Goal: Task Accomplishment & Management: Complete application form

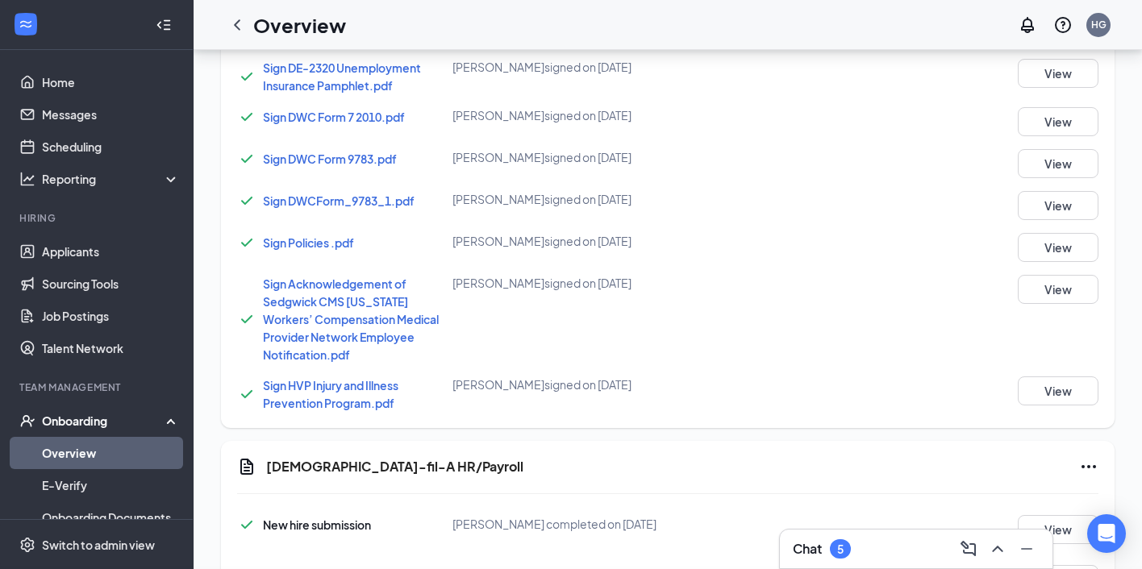
scroll to position [1374, 0]
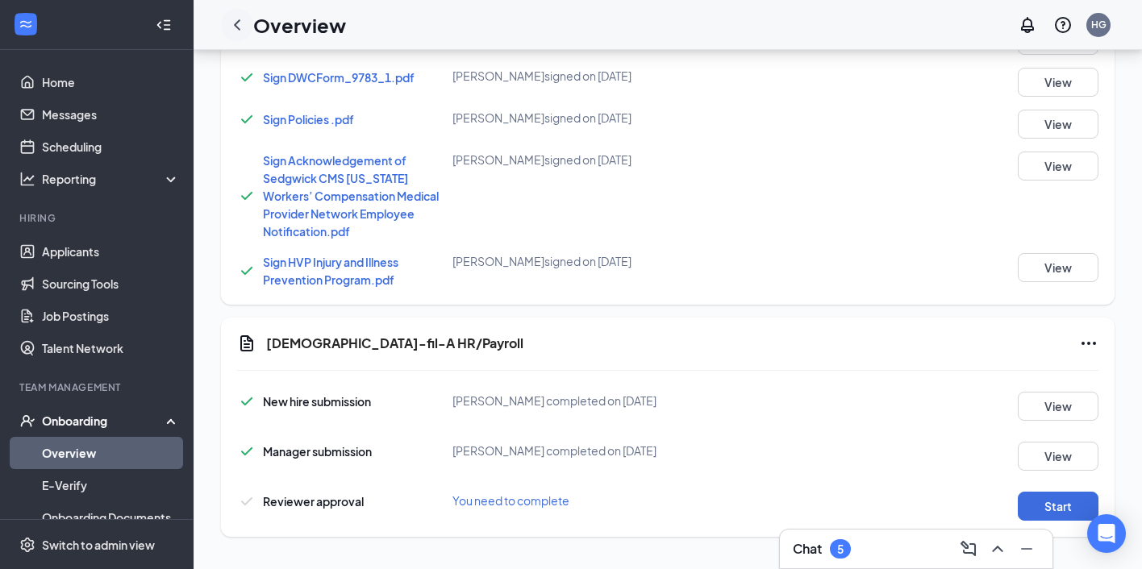
click at [245, 31] on icon "ChevronLeft" at bounding box center [236, 24] width 19 height 19
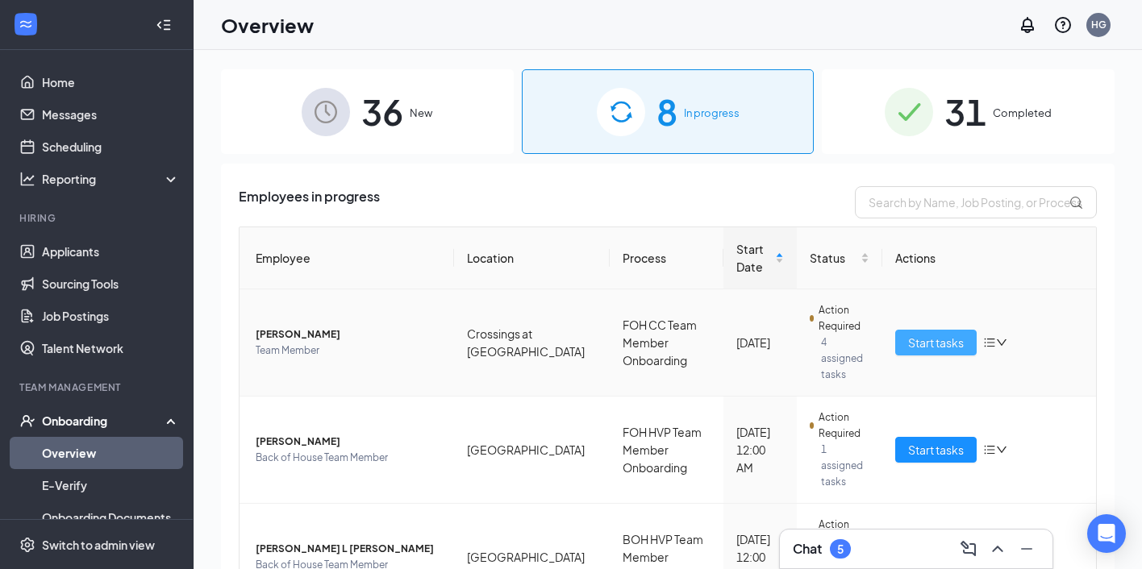
click at [921, 334] on span "Start tasks" at bounding box center [936, 343] width 56 height 18
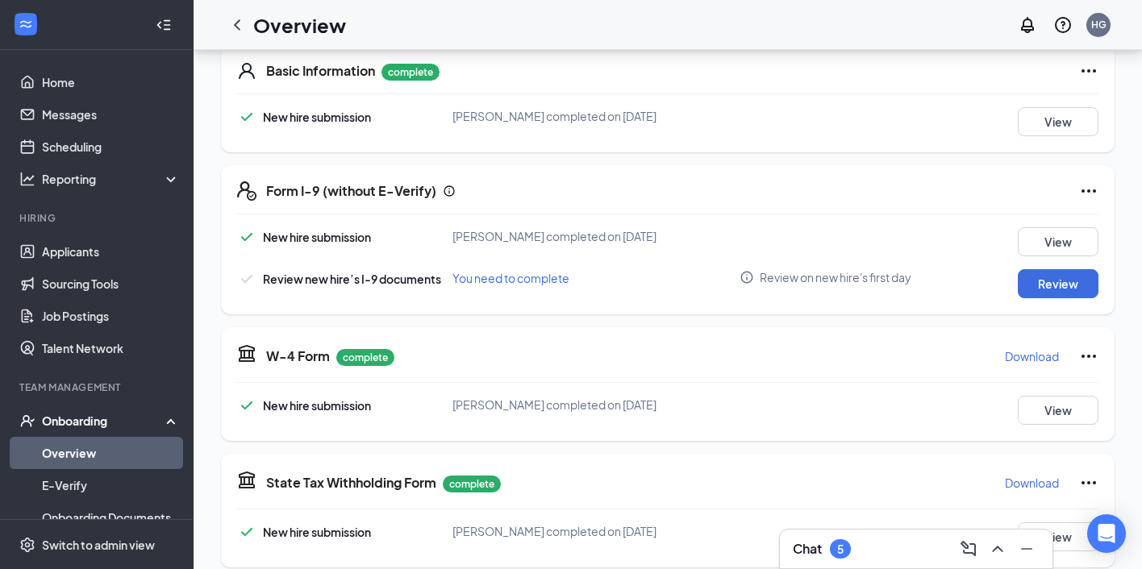
scroll to position [259, 0]
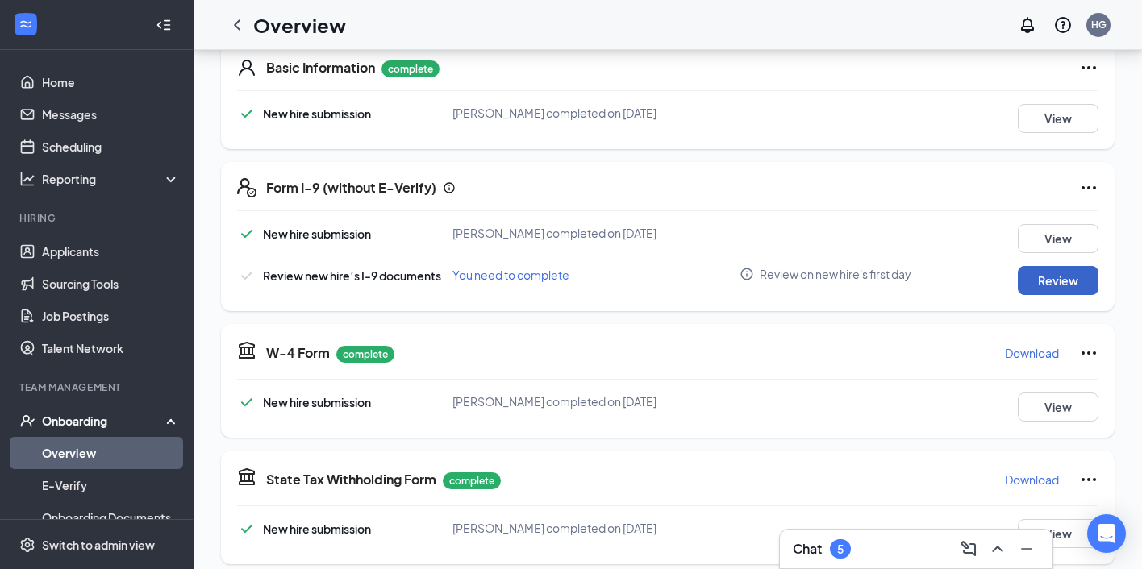
click at [1022, 278] on button "Review" at bounding box center [1058, 280] width 81 height 29
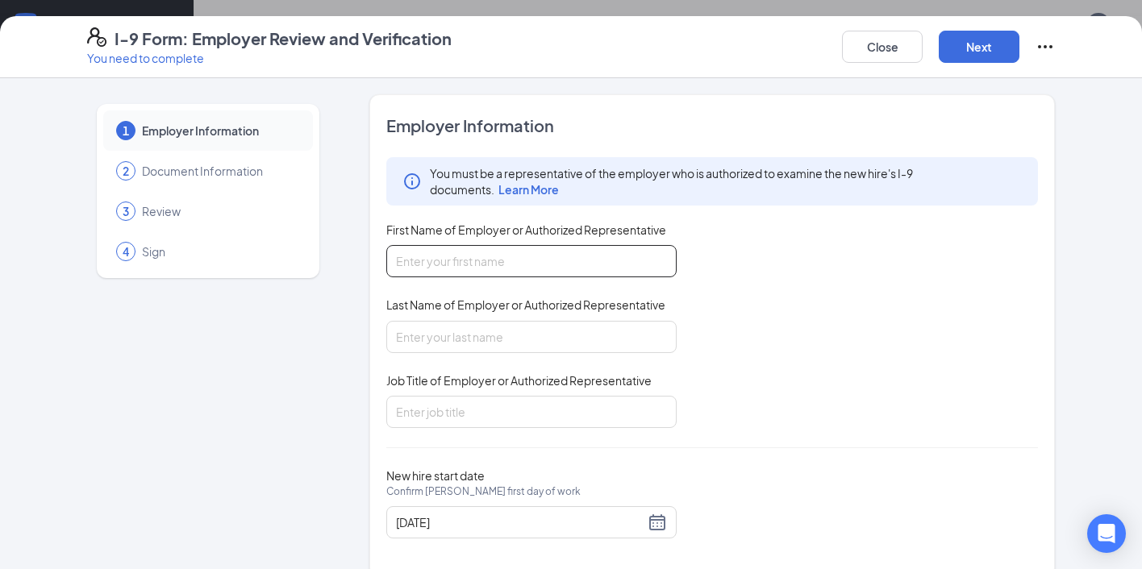
click at [576, 248] on input "First Name of Employer or Authorized Representative" at bounding box center [531, 261] width 290 height 32
type input "[PERSON_NAME]"
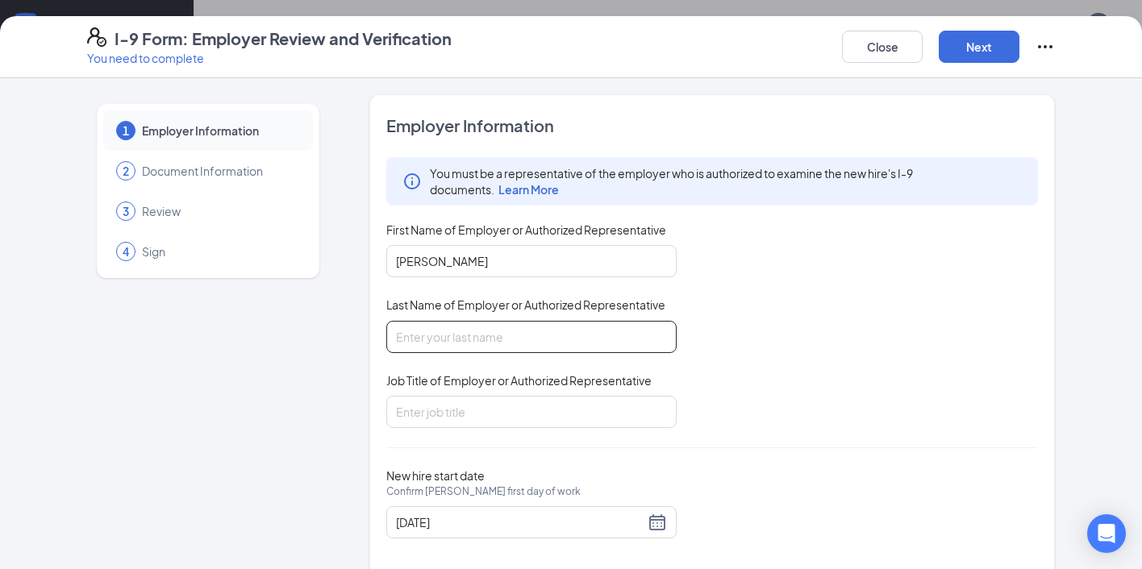
type input "[PERSON_NAME]"
click at [490, 414] on input "Job Title of Employer or Authorized Representative" at bounding box center [531, 412] width 290 height 32
type input "Operating Partner"
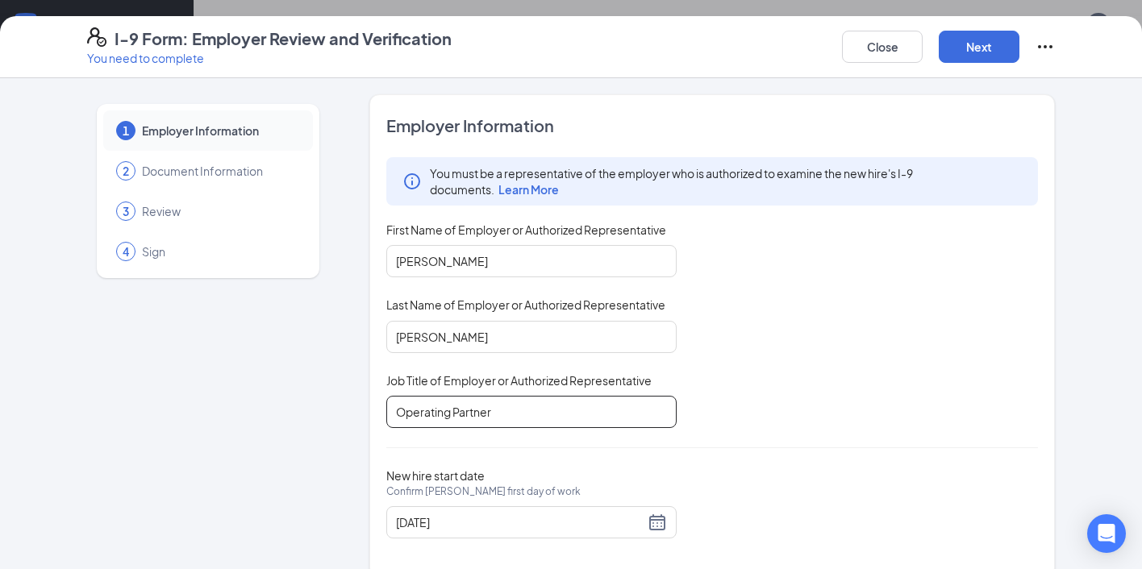
scroll to position [24, 0]
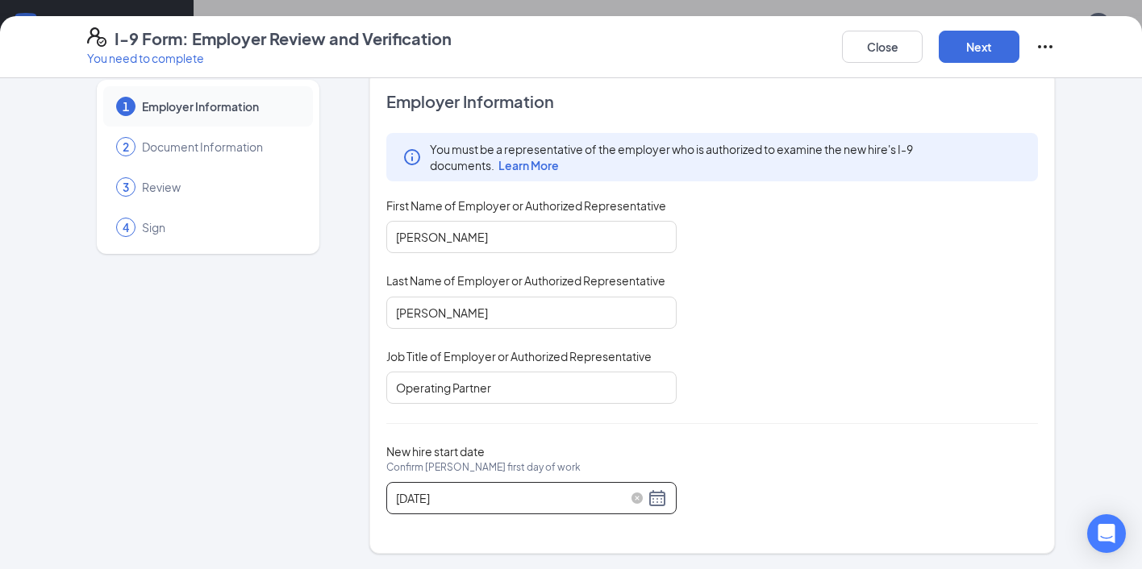
click at [658, 494] on div "[DATE]" at bounding box center [531, 498] width 271 height 19
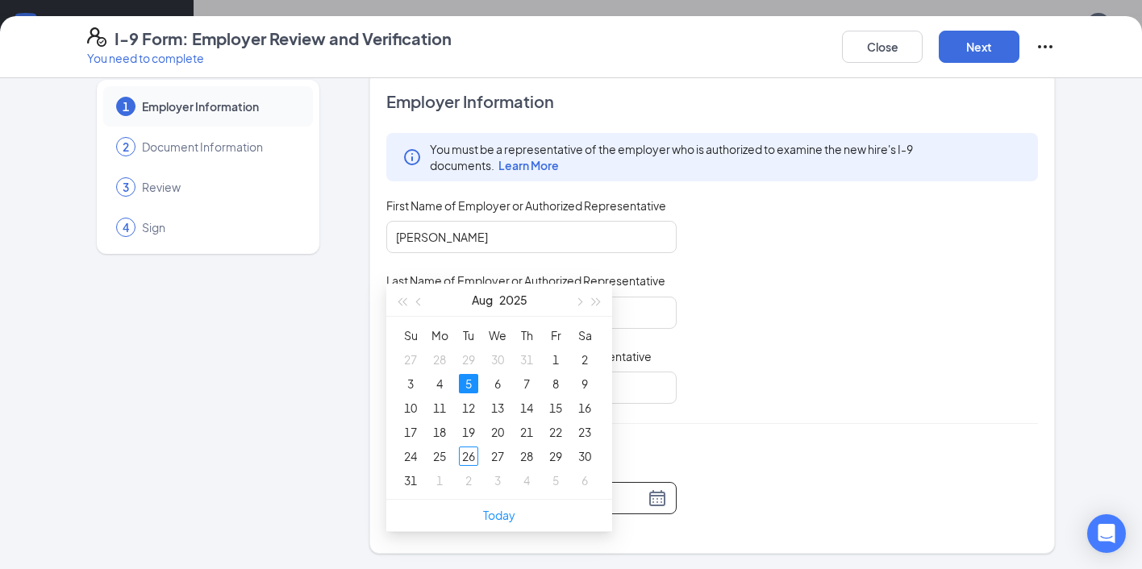
scroll to position [519, 0]
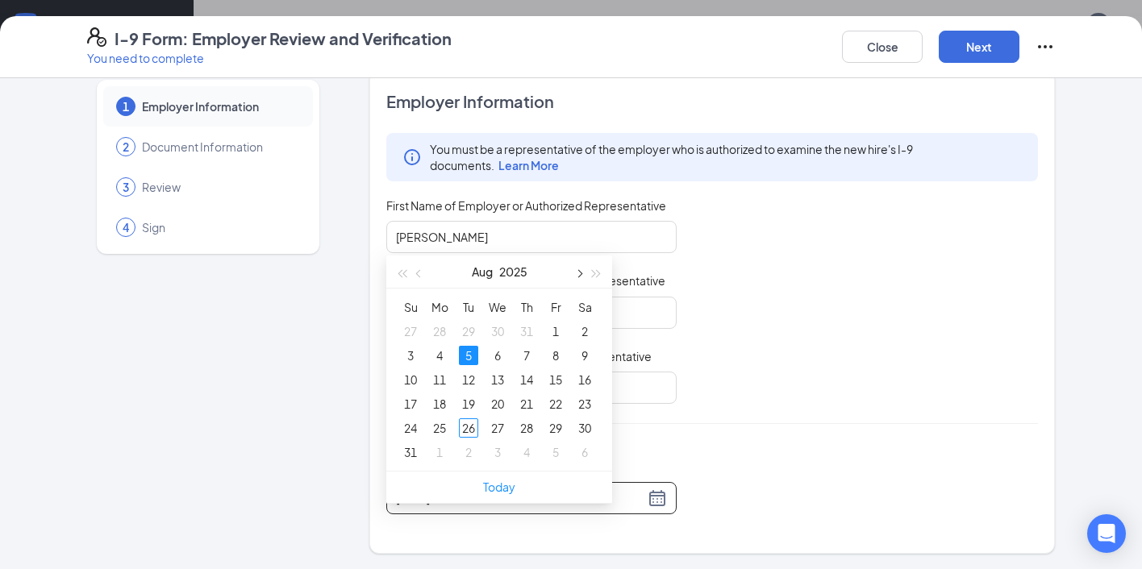
click at [584, 275] on button "button" at bounding box center [578, 272] width 18 height 32
type input "[DATE]"
click at [468, 330] on div "2" at bounding box center [468, 331] width 19 height 19
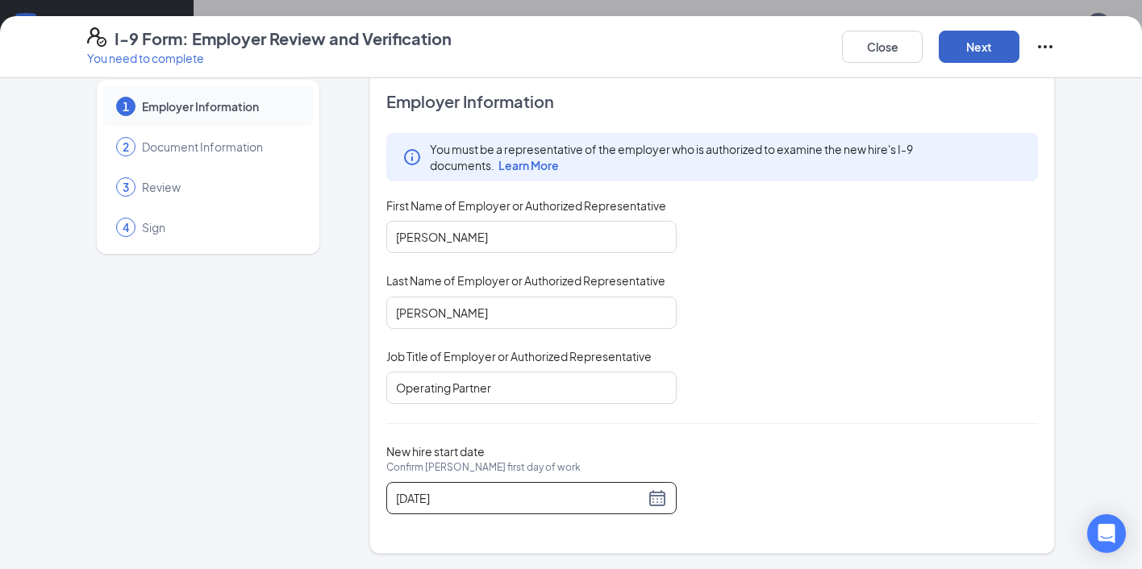
click at [987, 57] on button "Next" at bounding box center [979, 47] width 81 height 32
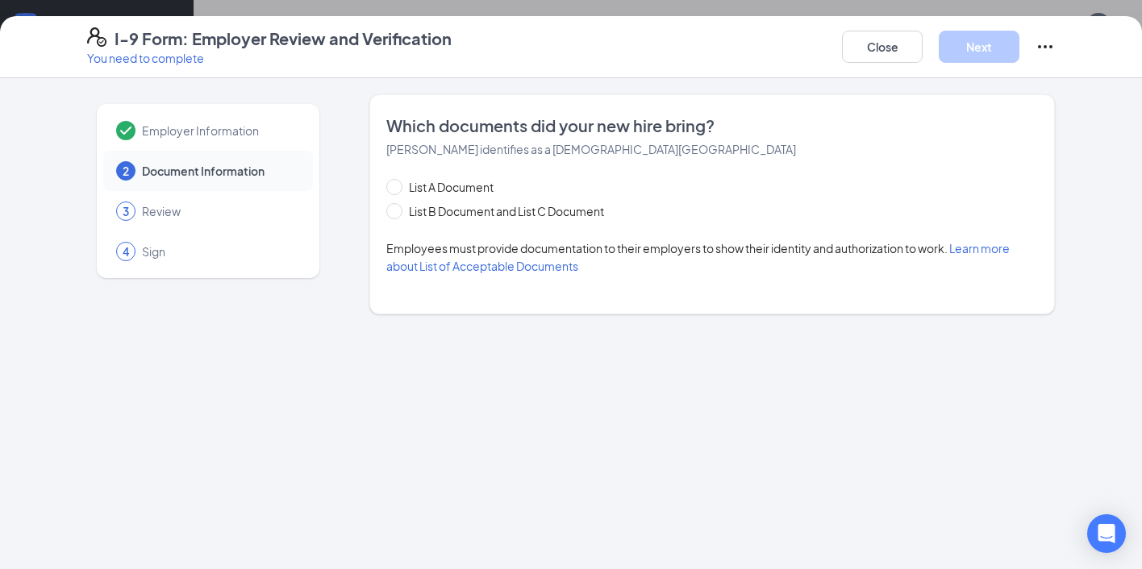
scroll to position [0, 0]
click at [390, 210] on input "List B Document and List C Document" at bounding box center [391, 208] width 11 height 11
radio input "true"
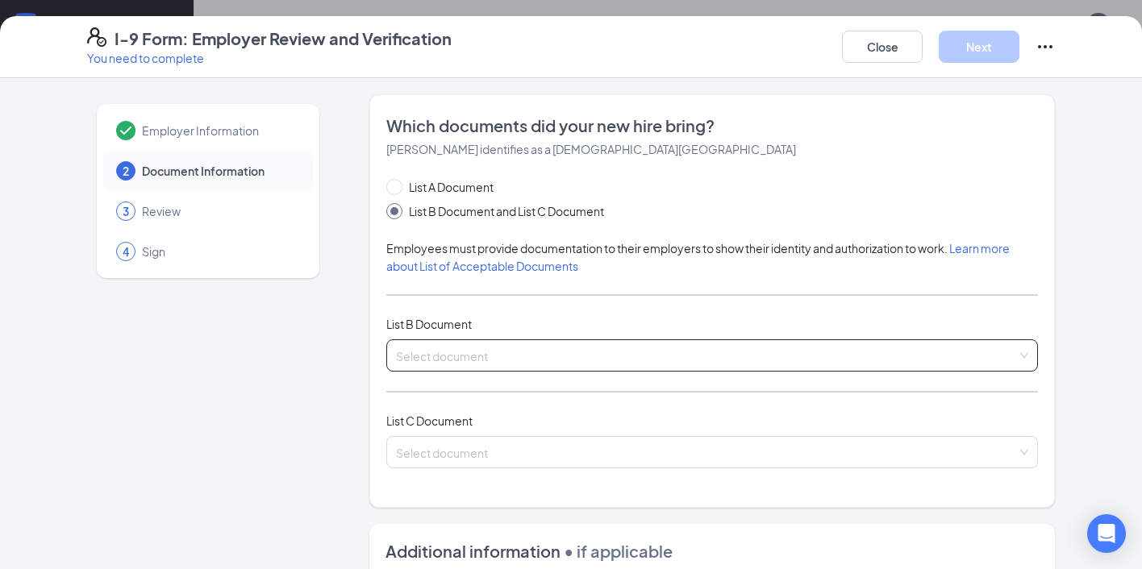
click at [413, 348] on input "search" at bounding box center [706, 352] width 621 height 24
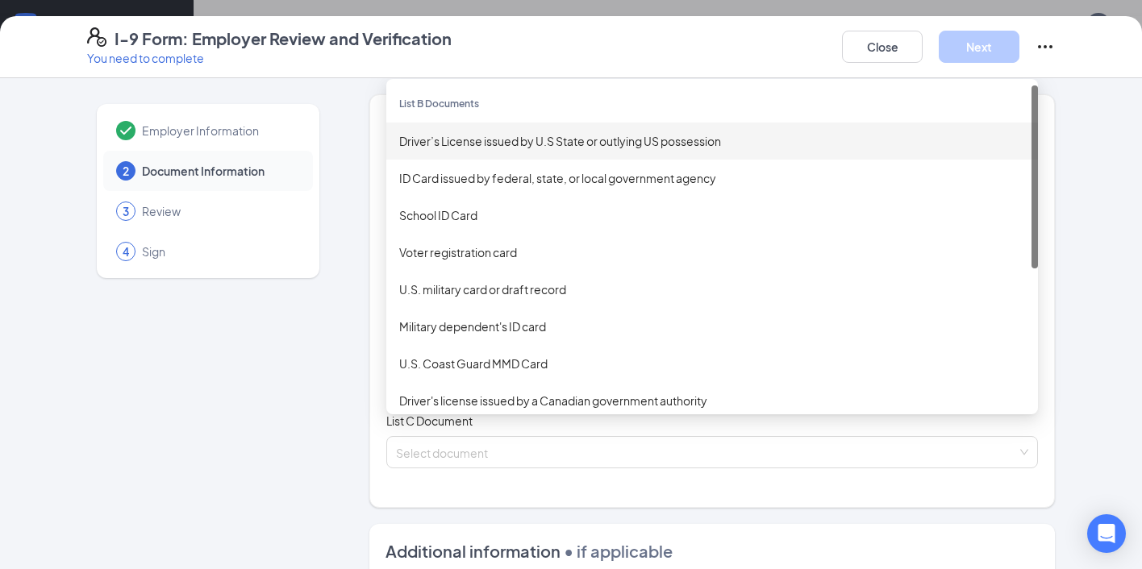
click at [452, 146] on div "Driver’s License issued by U.S State or outlying US possession" at bounding box center [712, 141] width 626 height 18
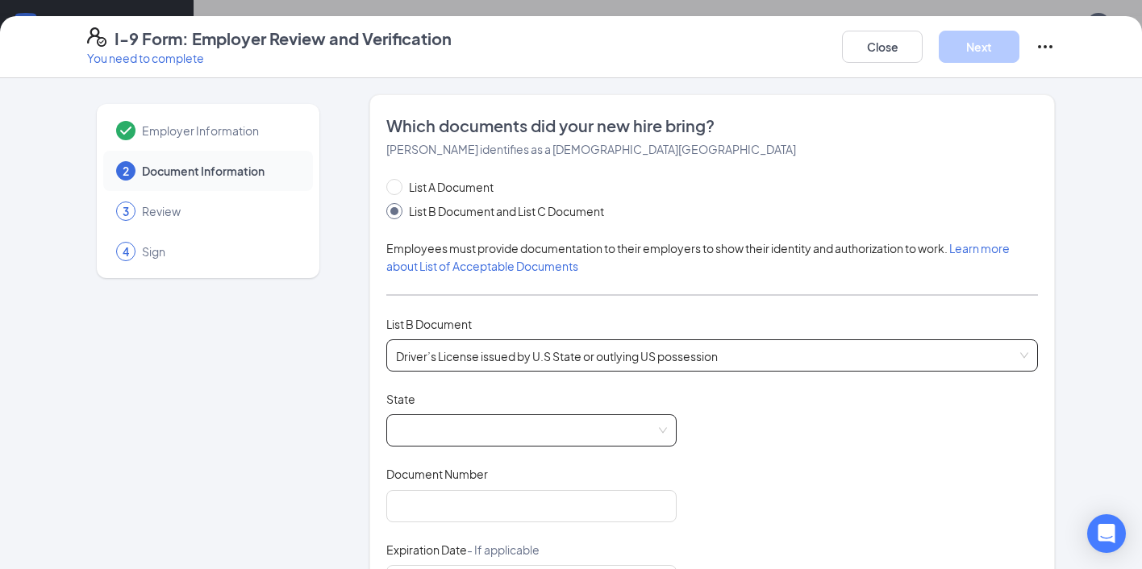
click at [428, 427] on span at bounding box center [531, 430] width 271 height 31
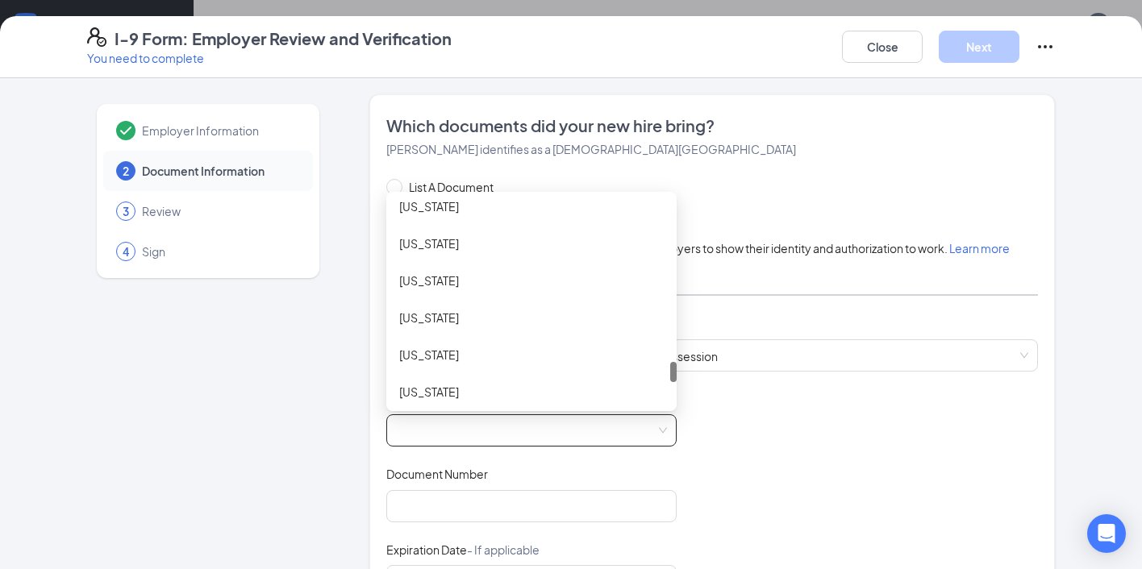
scroll to position [1638, 0]
click at [459, 326] on div "[US_STATE]" at bounding box center [531, 322] width 264 height 18
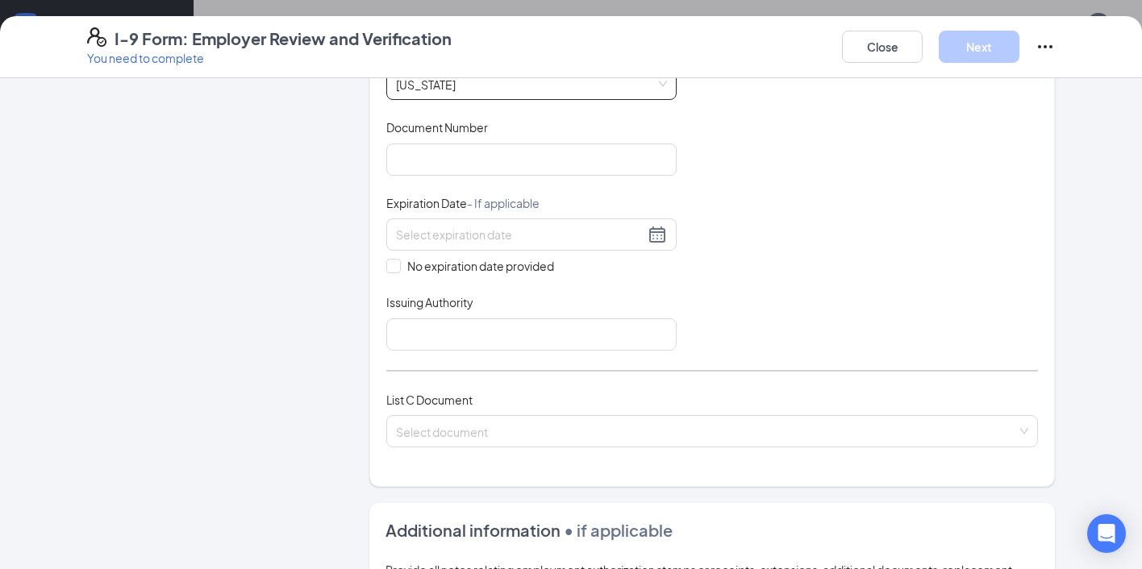
scroll to position [385, 0]
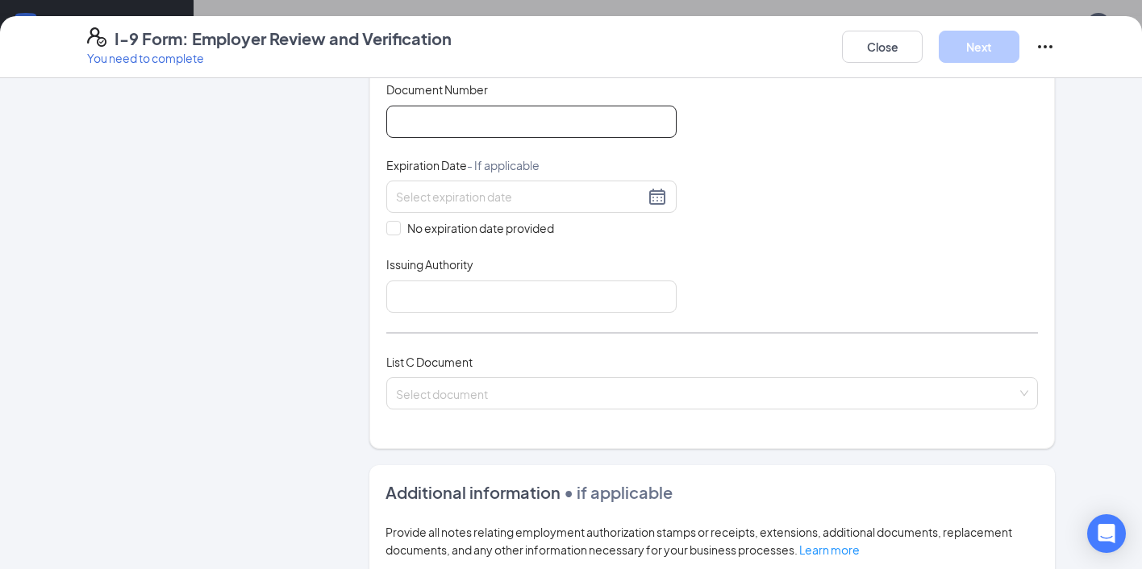
click at [497, 106] on input "Document Number" at bounding box center [531, 122] width 290 height 32
type input "42679075"
click at [656, 190] on div at bounding box center [531, 196] width 271 height 19
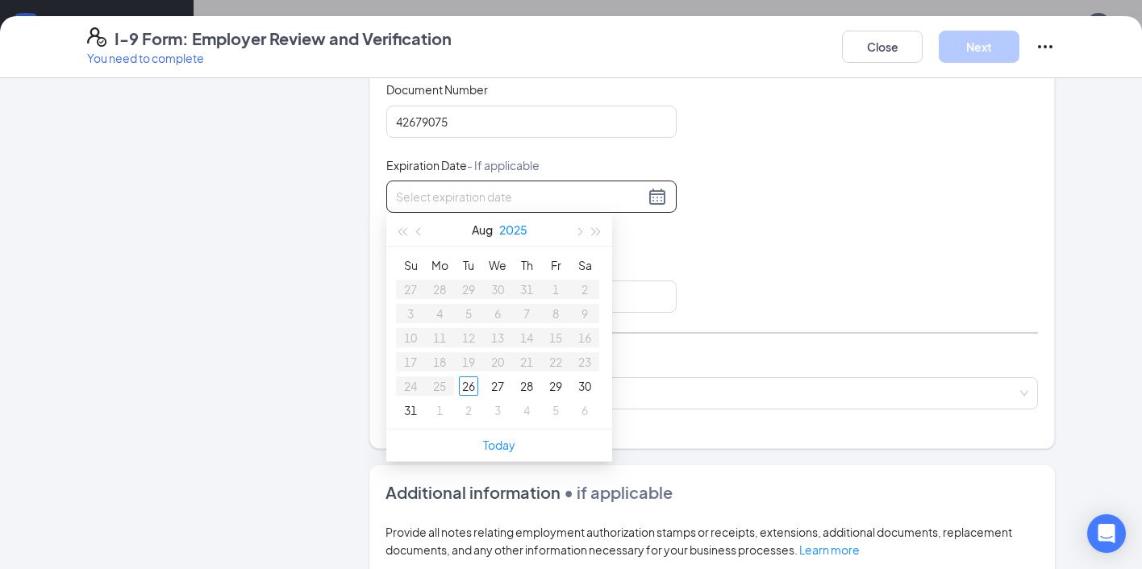
click at [514, 227] on button "2025" at bounding box center [513, 230] width 28 height 32
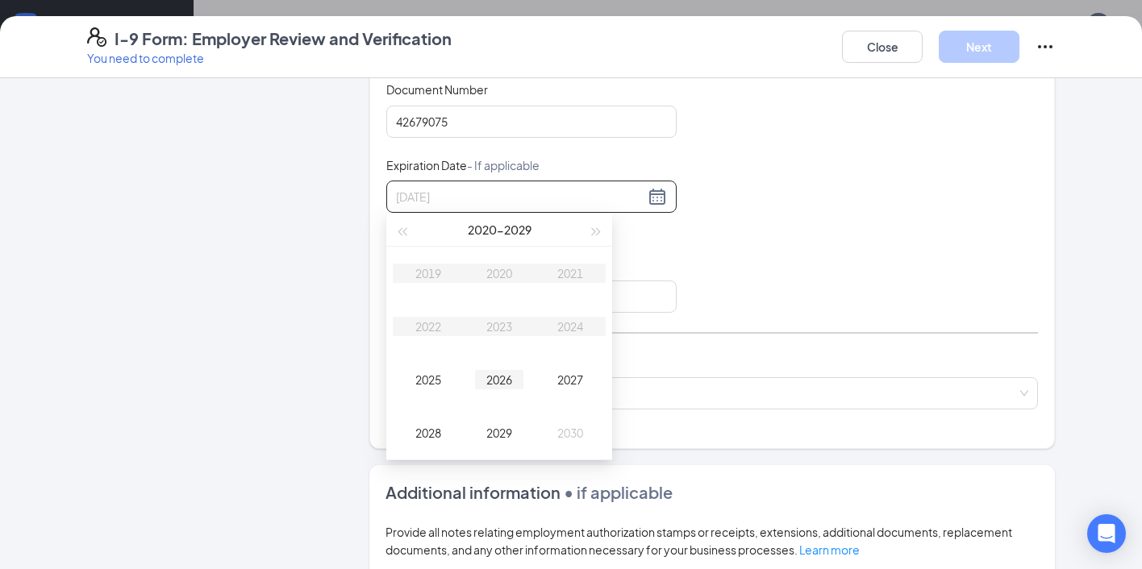
click at [496, 382] on div "2026" at bounding box center [499, 379] width 48 height 19
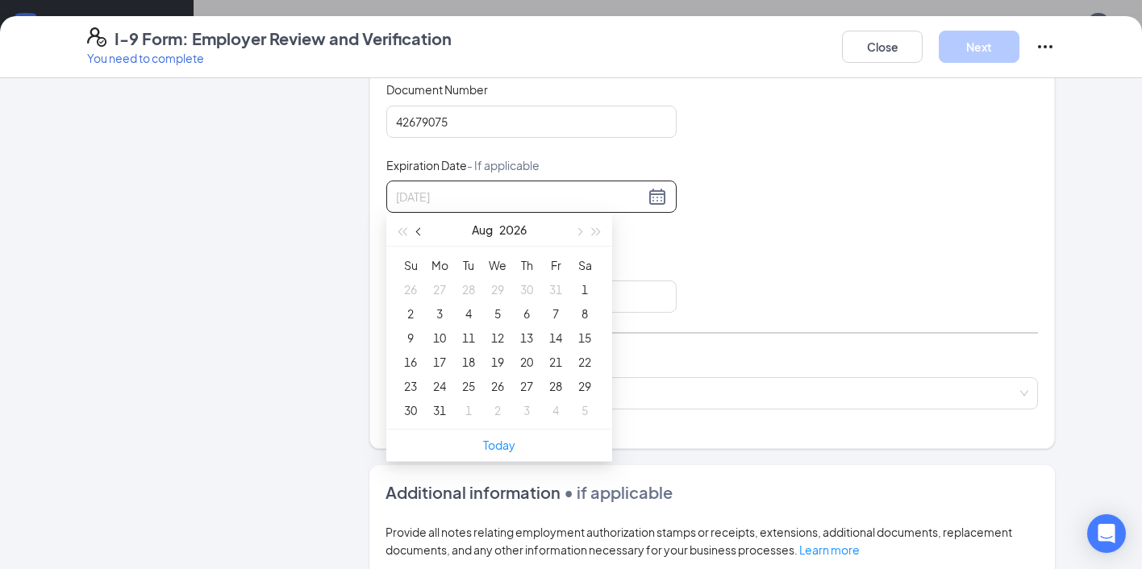
type input "[DATE]"
click at [419, 234] on span "button" at bounding box center [420, 232] width 8 height 8
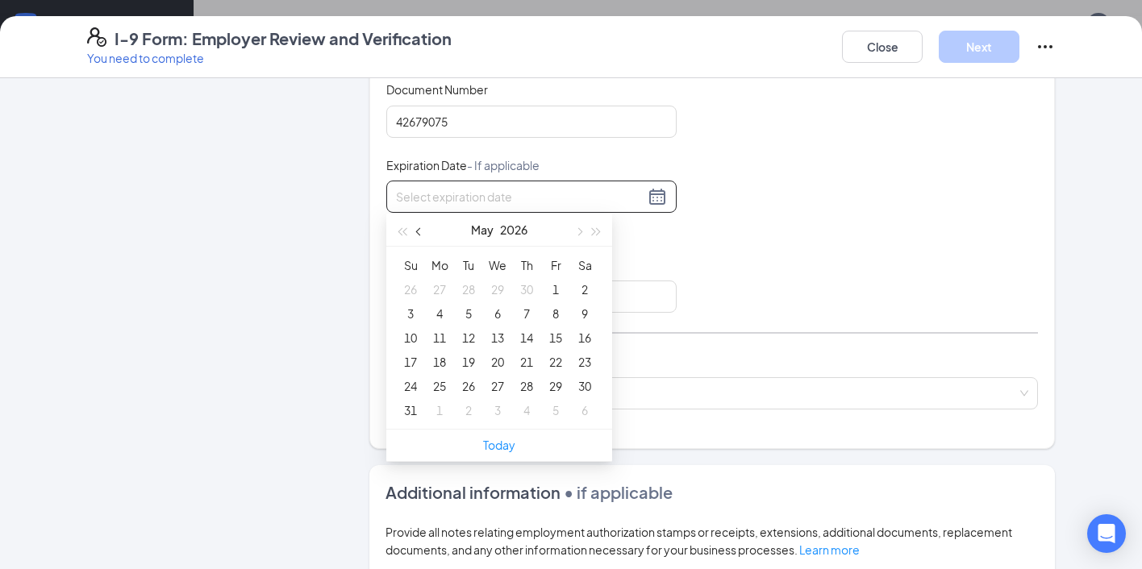
click at [419, 234] on span "button" at bounding box center [420, 232] width 8 height 8
type input "[DATE]"
click at [526, 286] on div "1" at bounding box center [526, 289] width 19 height 19
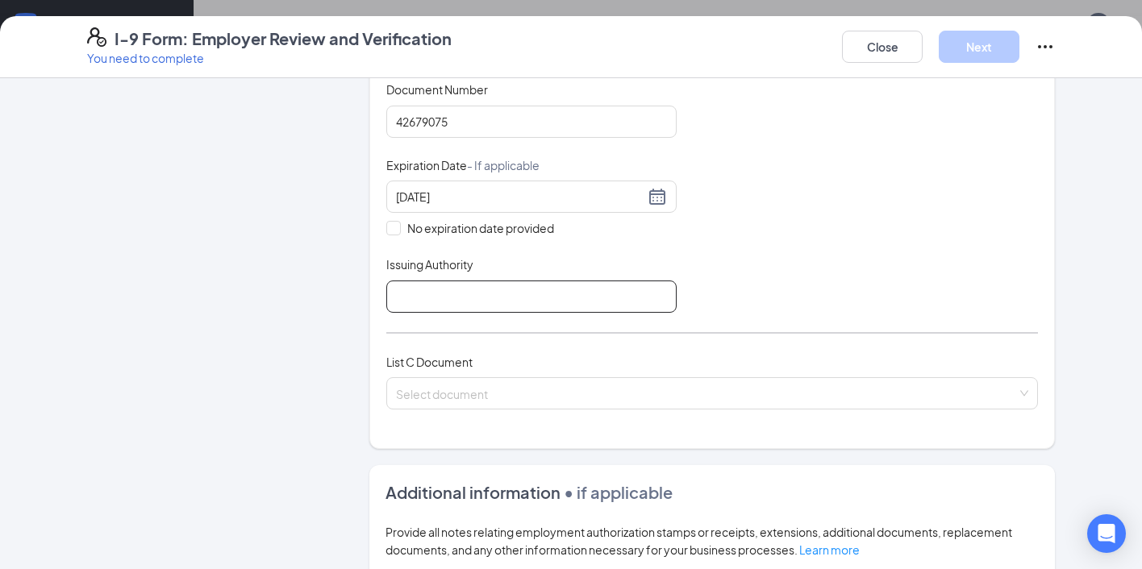
click at [470, 302] on input "Issuing Authority" at bounding box center [531, 297] width 290 height 32
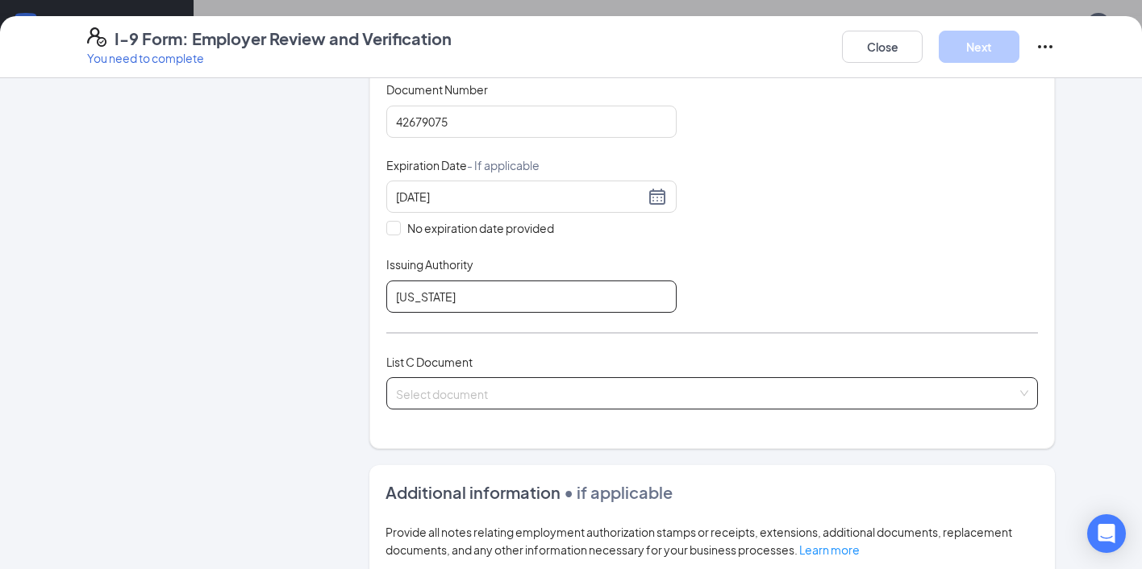
type input "[US_STATE]"
click at [465, 385] on input "search" at bounding box center [706, 390] width 621 height 24
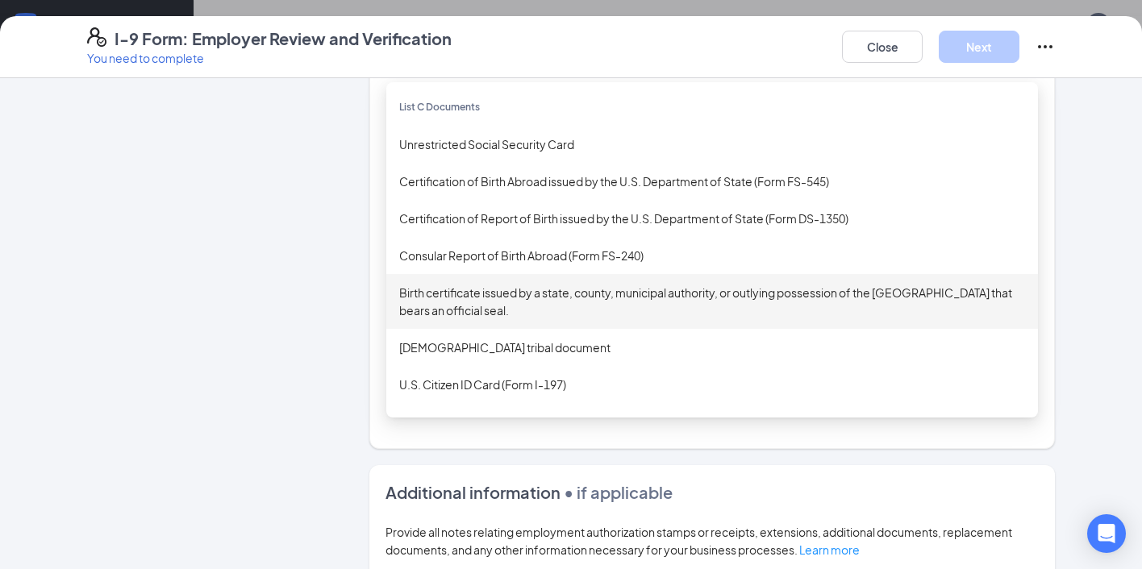
click at [559, 289] on div "Birth certificate issued by a state, county, municipal authority, or outlying p…" at bounding box center [712, 301] width 626 height 35
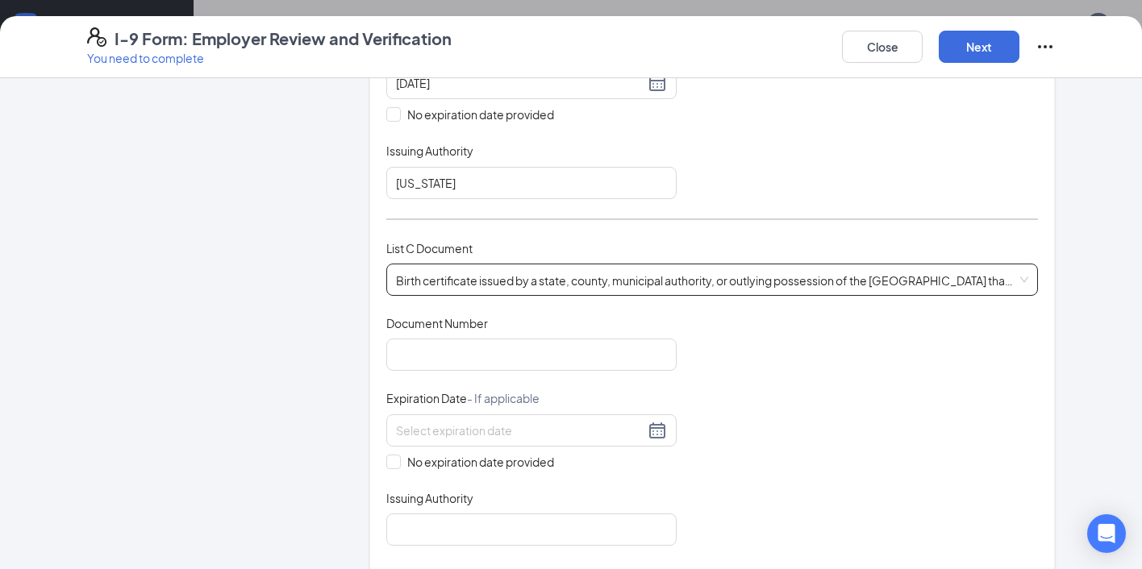
scroll to position [532, 0]
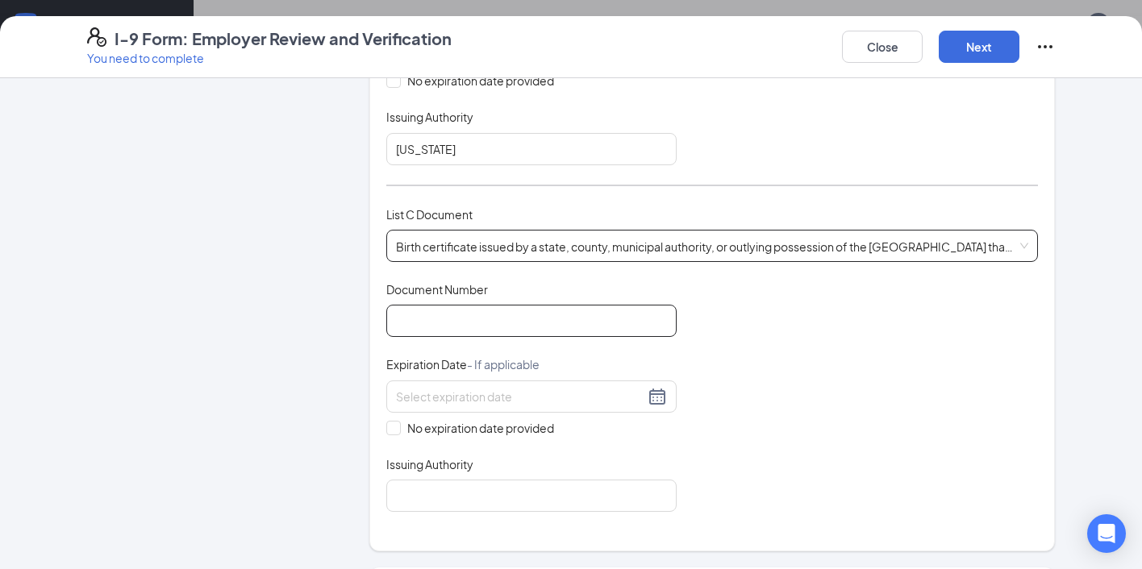
click at [423, 324] on input "Document Number" at bounding box center [531, 321] width 290 height 32
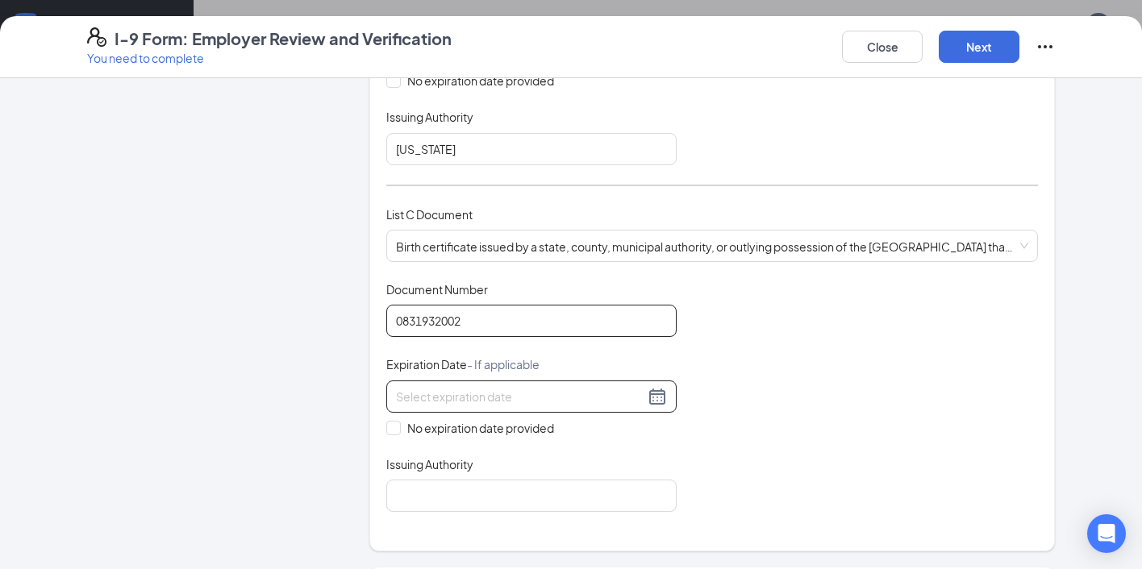
type input "0831932002"
click at [656, 387] on div at bounding box center [531, 396] width 271 height 19
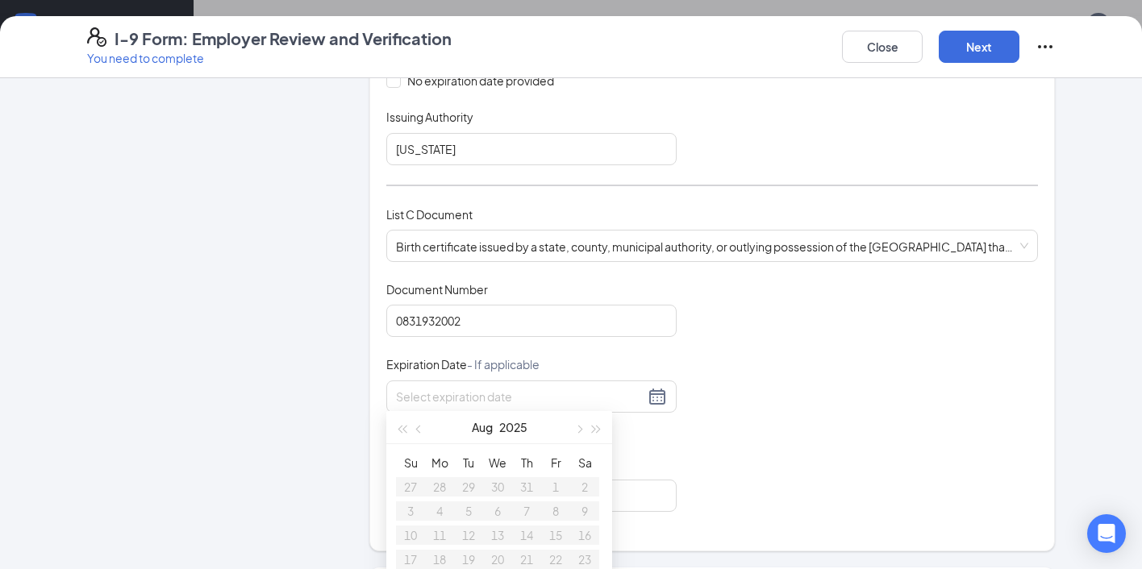
click at [680, 373] on div "Document Title Birth certificate issued by a state, county, municipal authority…" at bounding box center [712, 396] width 652 height 231
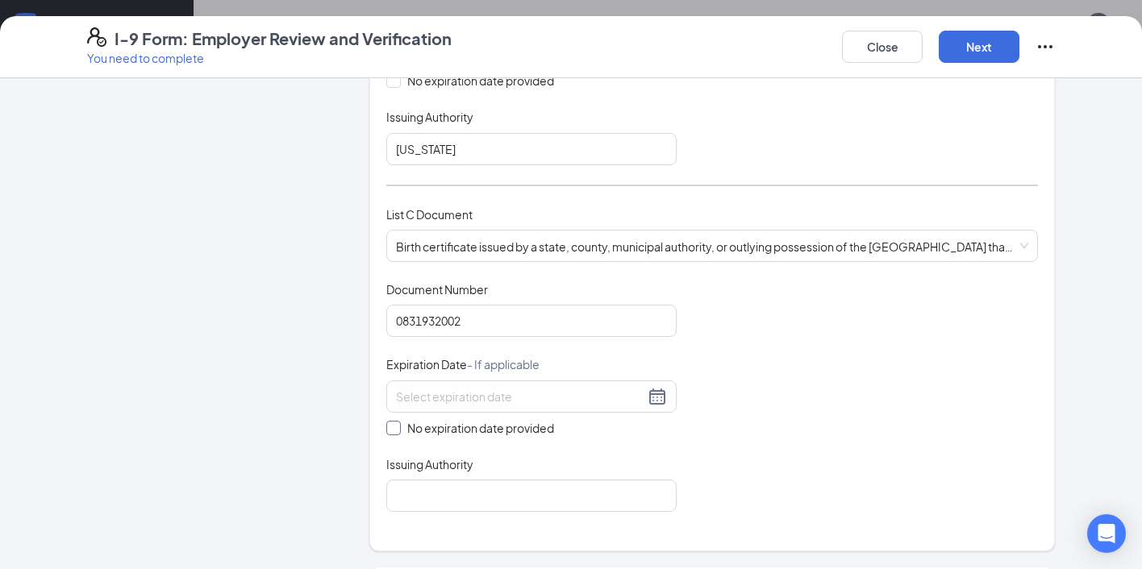
click at [391, 425] on input "No expiration date provided" at bounding box center [391, 426] width 11 height 11
checkbox input "true"
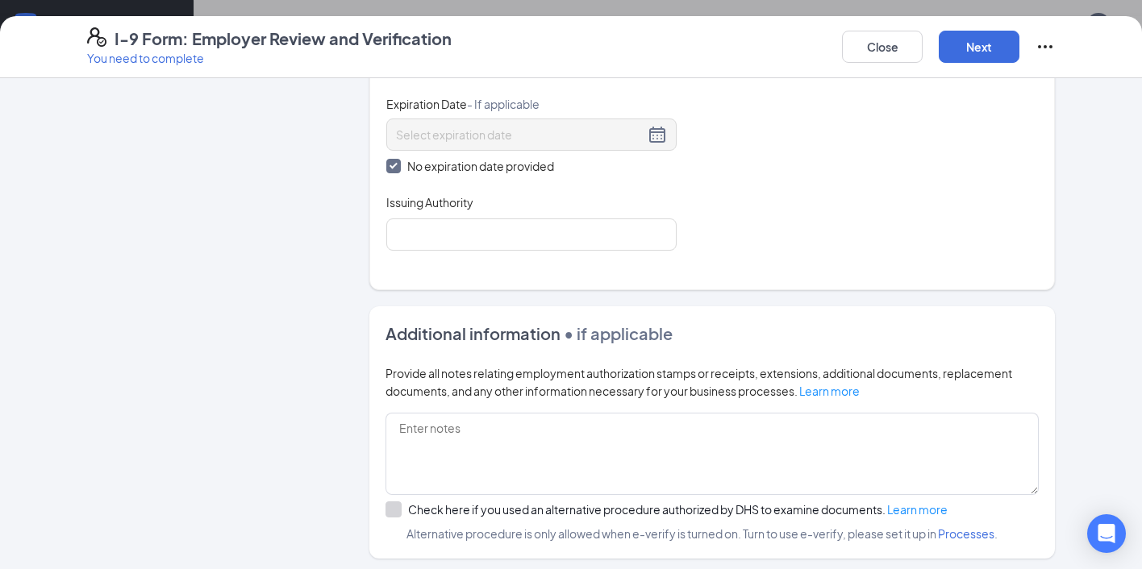
scroll to position [814, 0]
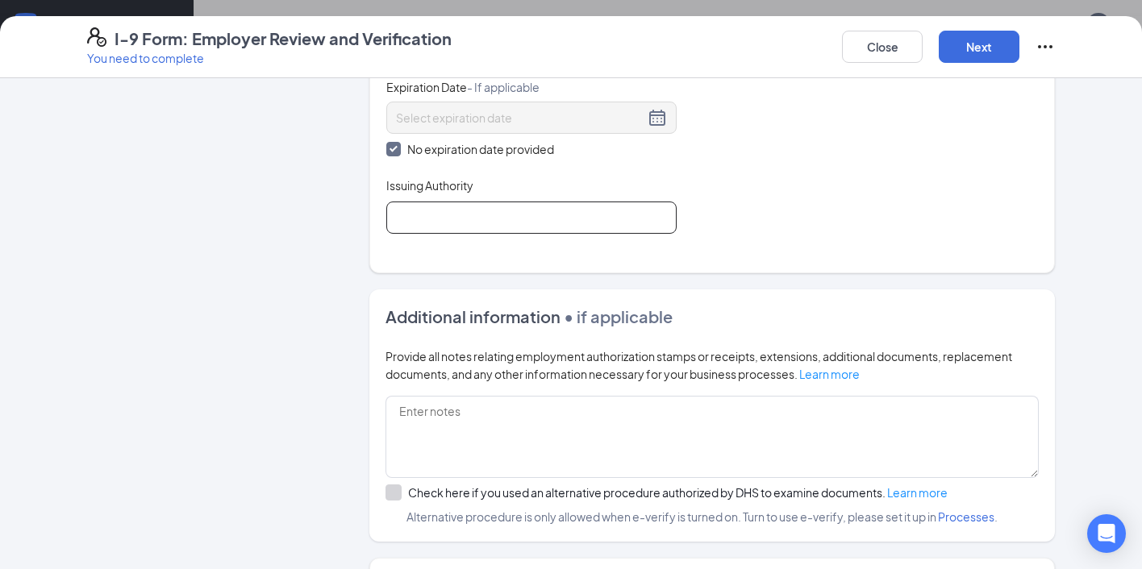
click at [512, 206] on input "Issuing Authority" at bounding box center [531, 218] width 290 height 32
click at [532, 202] on input "County of Orange" at bounding box center [531, 218] width 290 height 32
click at [521, 217] on input "County of Orange" at bounding box center [531, 218] width 290 height 32
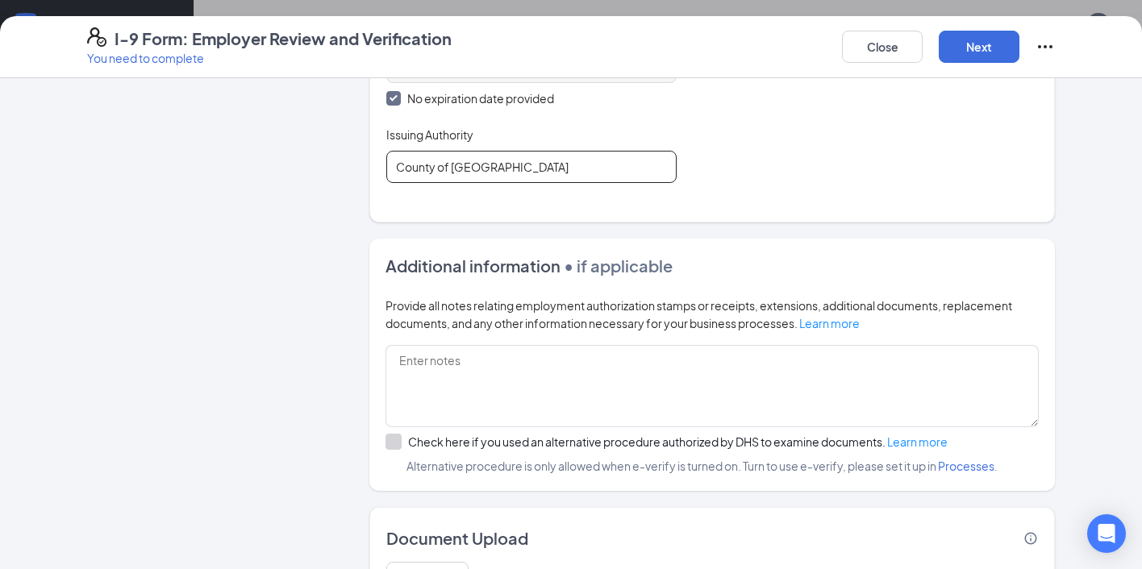
scroll to position [951, 0]
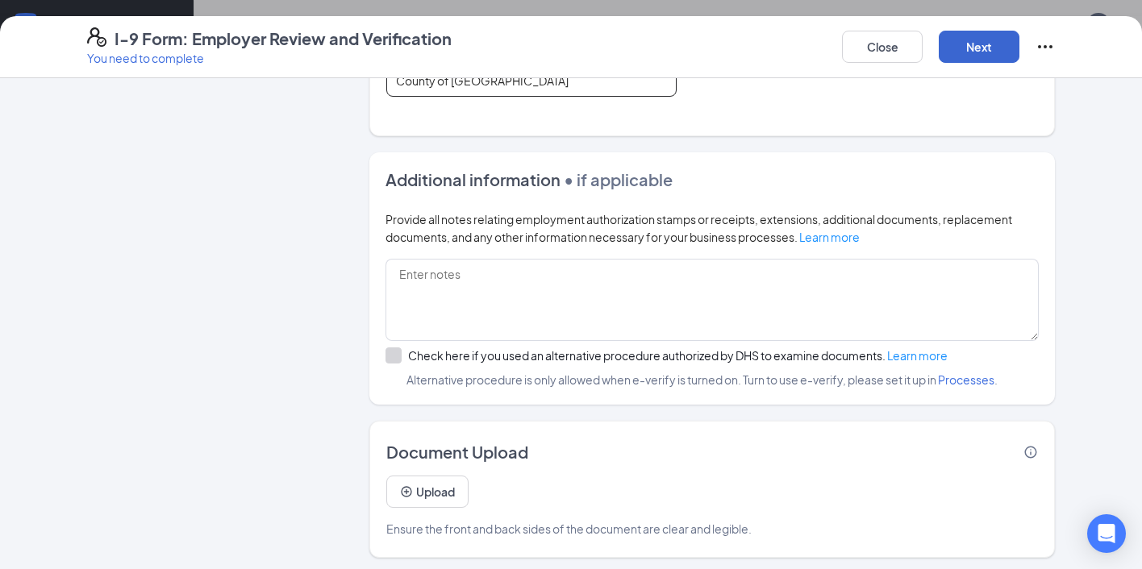
type input "County of [GEOGRAPHIC_DATA]"
click at [985, 44] on button "Next" at bounding box center [979, 47] width 81 height 32
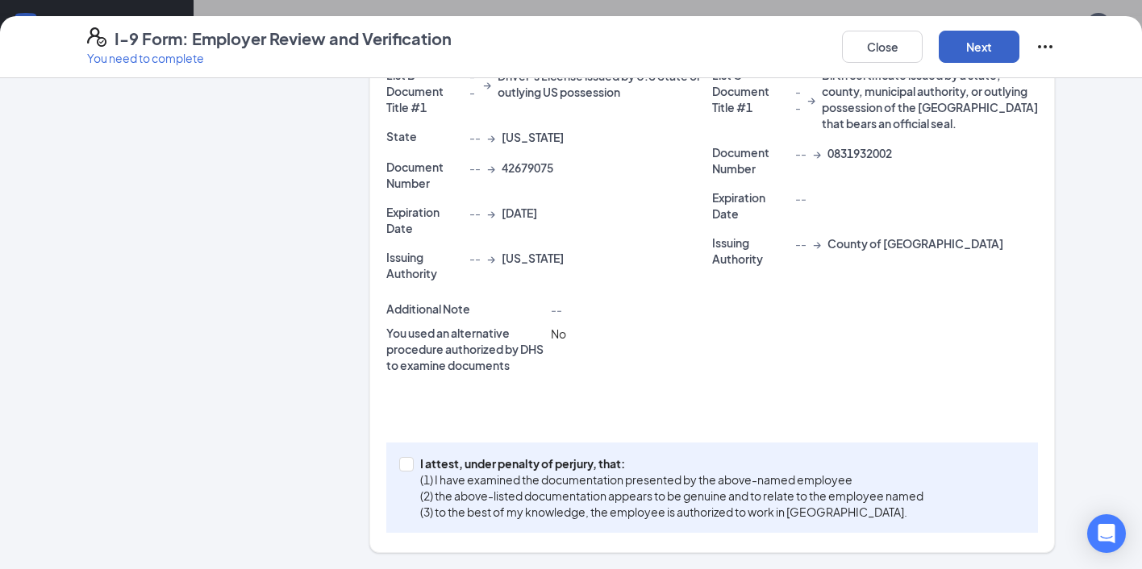
scroll to position [373, 0]
click at [971, 39] on button "Next" at bounding box center [979, 47] width 81 height 32
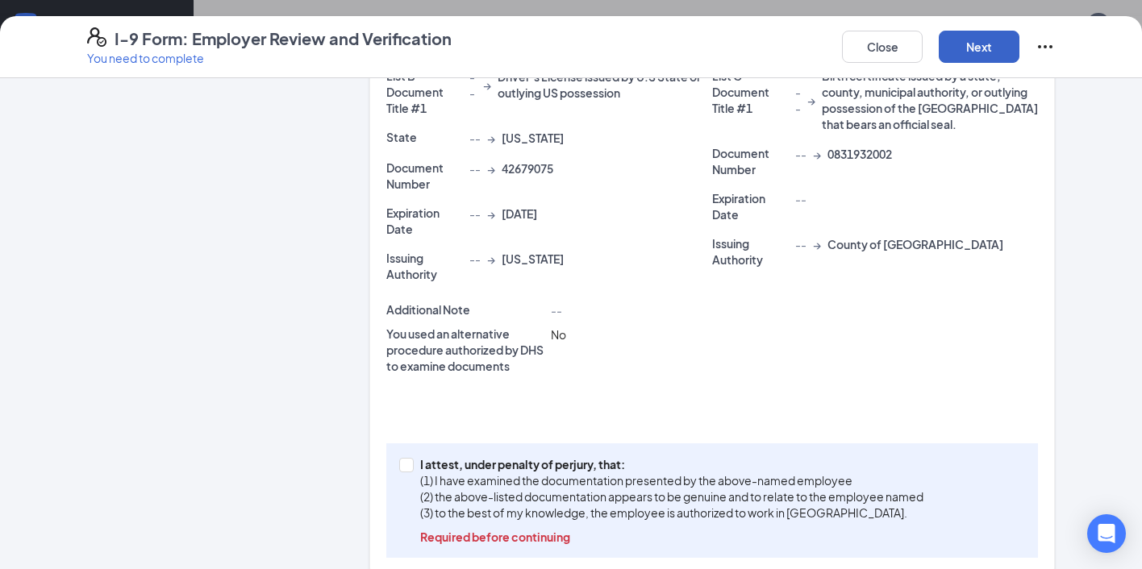
scroll to position [398, 0]
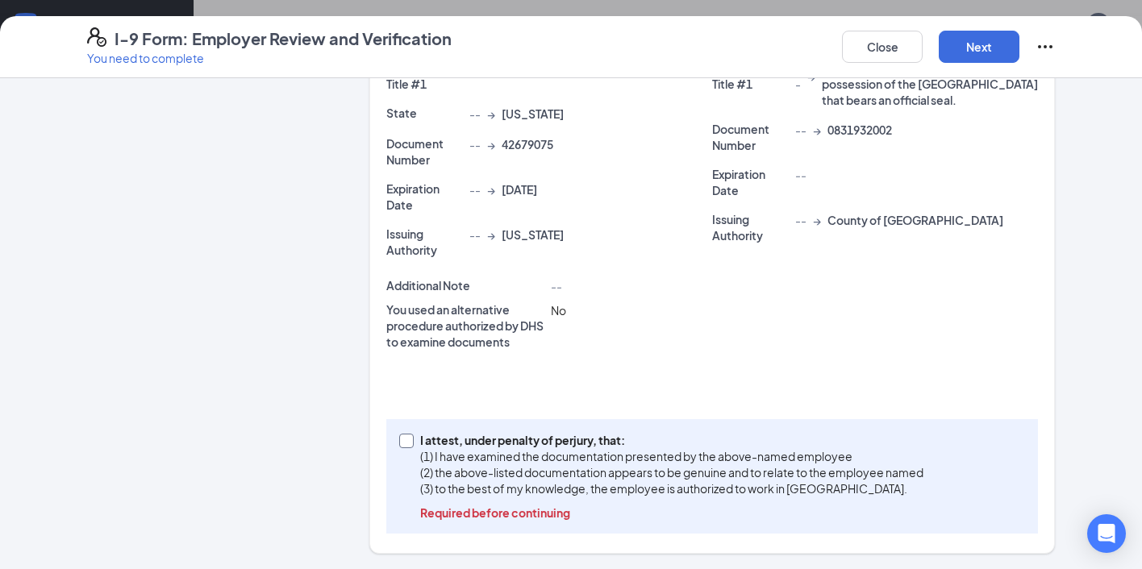
click at [406, 439] on input "I attest, under penalty of [PERSON_NAME], that: (1) I have examined the documen…" at bounding box center [404, 439] width 11 height 11
checkbox input "true"
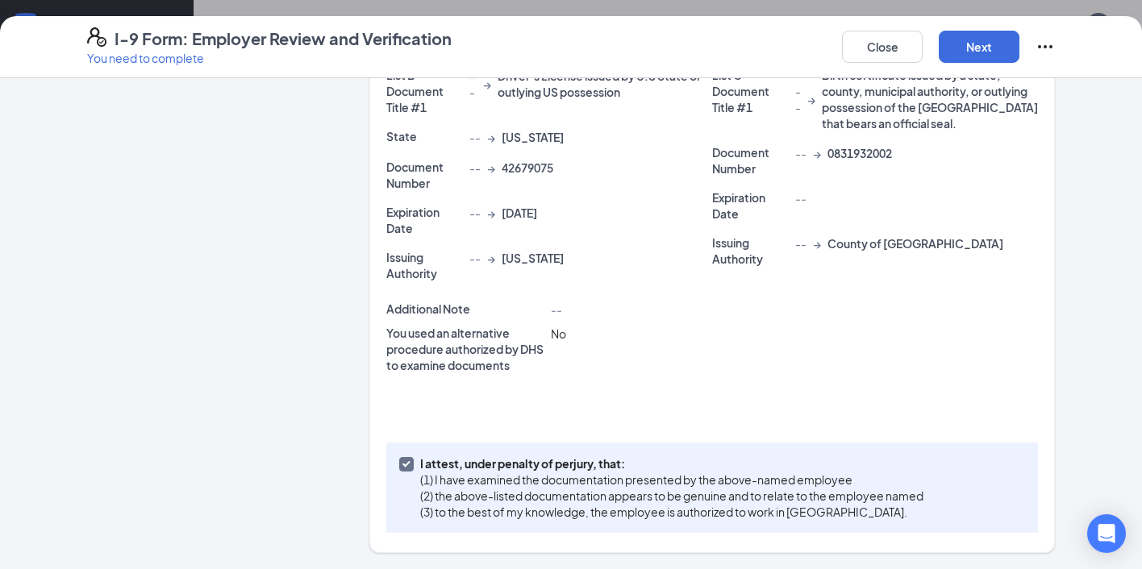
scroll to position [373, 0]
click at [979, 54] on button "Next" at bounding box center [979, 47] width 81 height 32
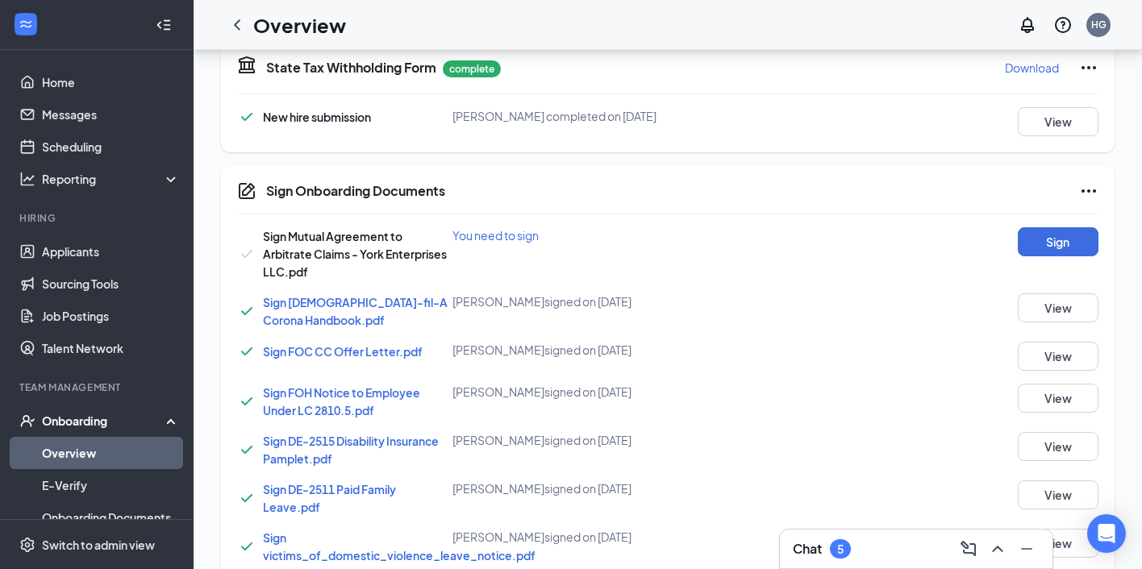
scroll to position [681, 0]
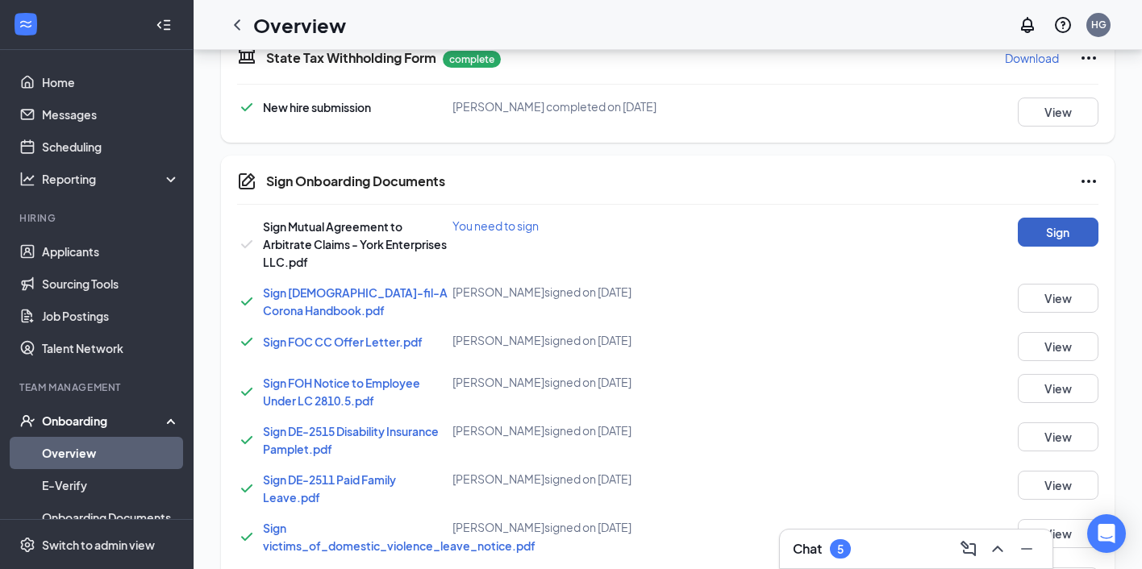
click at [1043, 223] on button "Sign" at bounding box center [1058, 232] width 81 height 29
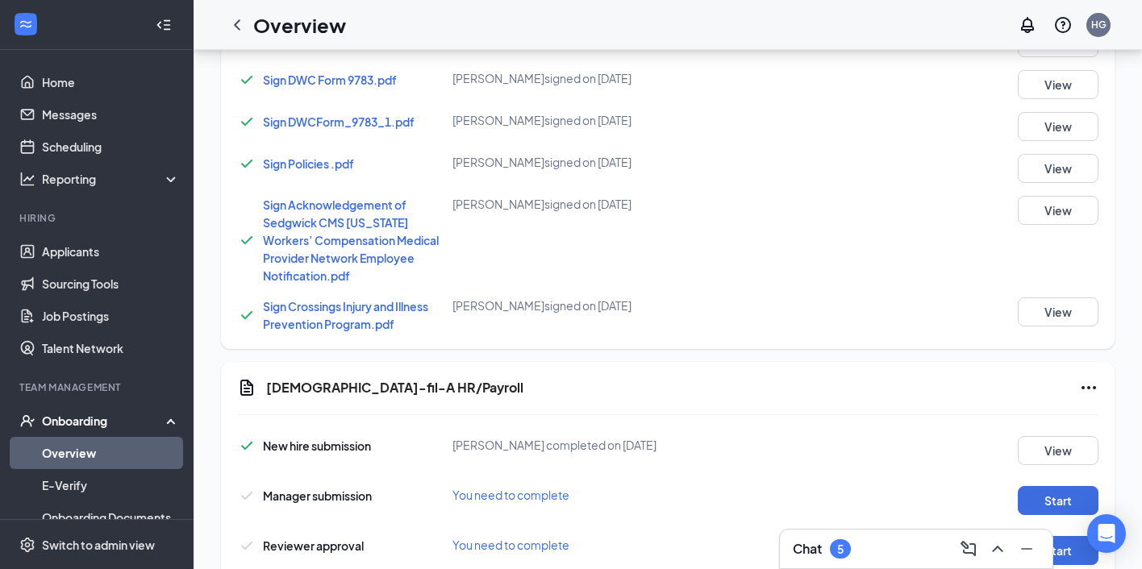
scroll to position [1374, 0]
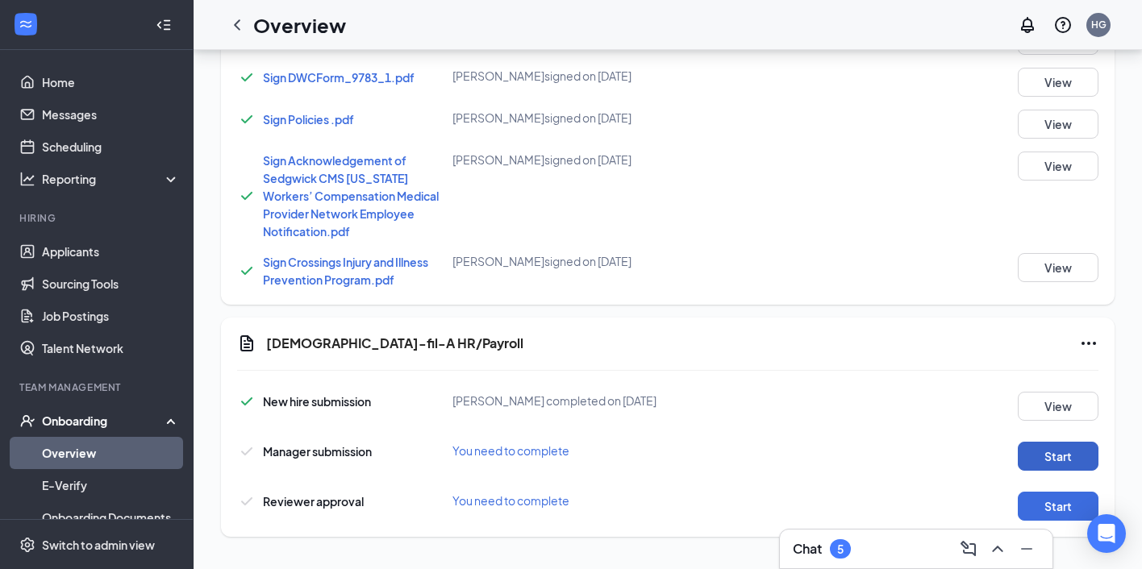
click at [1035, 452] on button "Start" at bounding box center [1058, 456] width 81 height 29
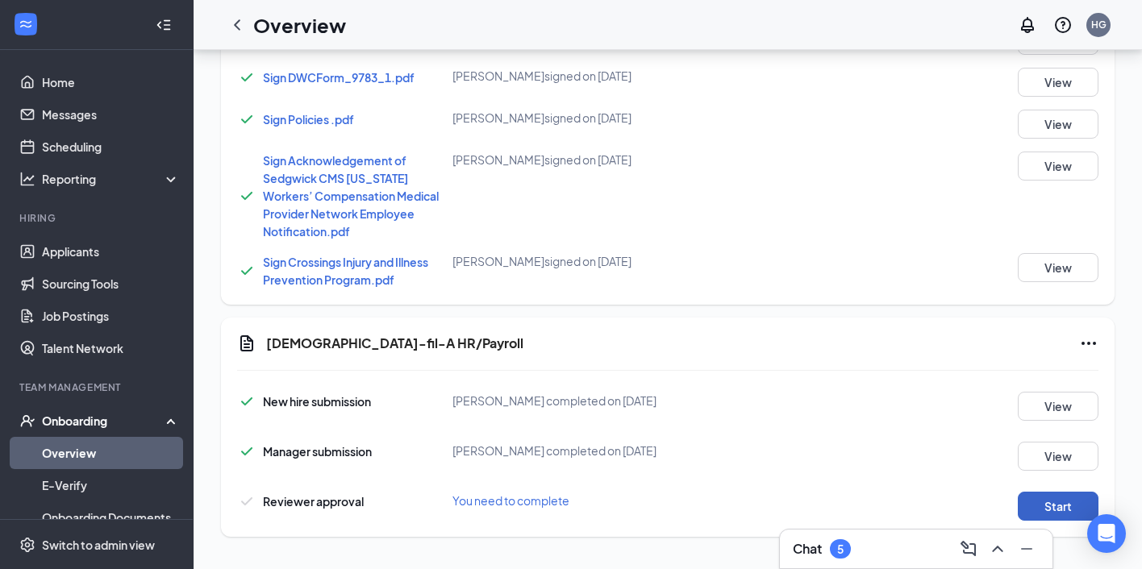
click at [1039, 506] on button "Start" at bounding box center [1058, 506] width 81 height 29
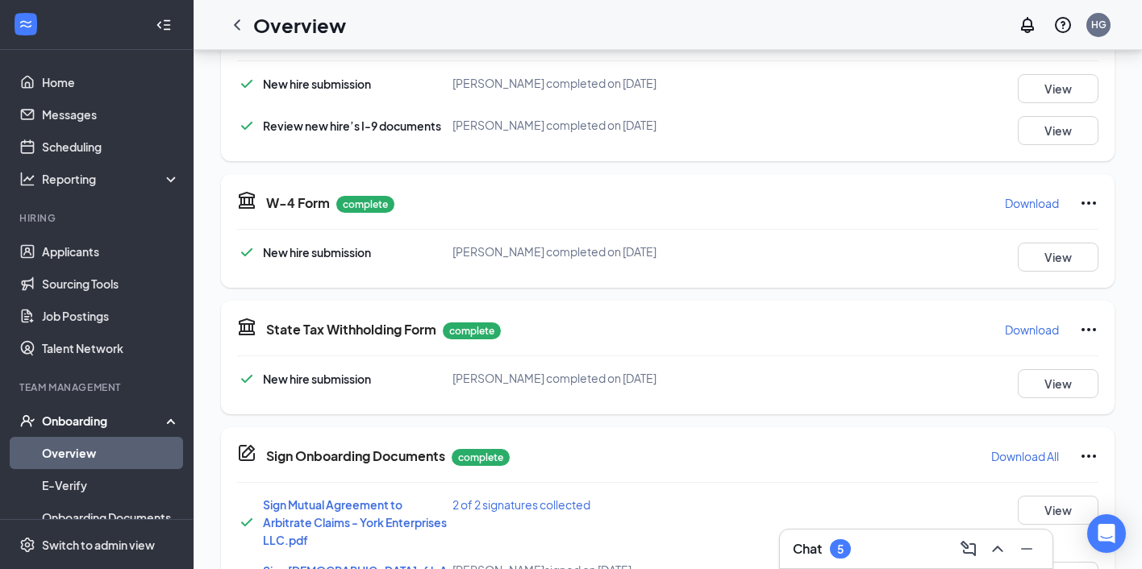
scroll to position [0, 0]
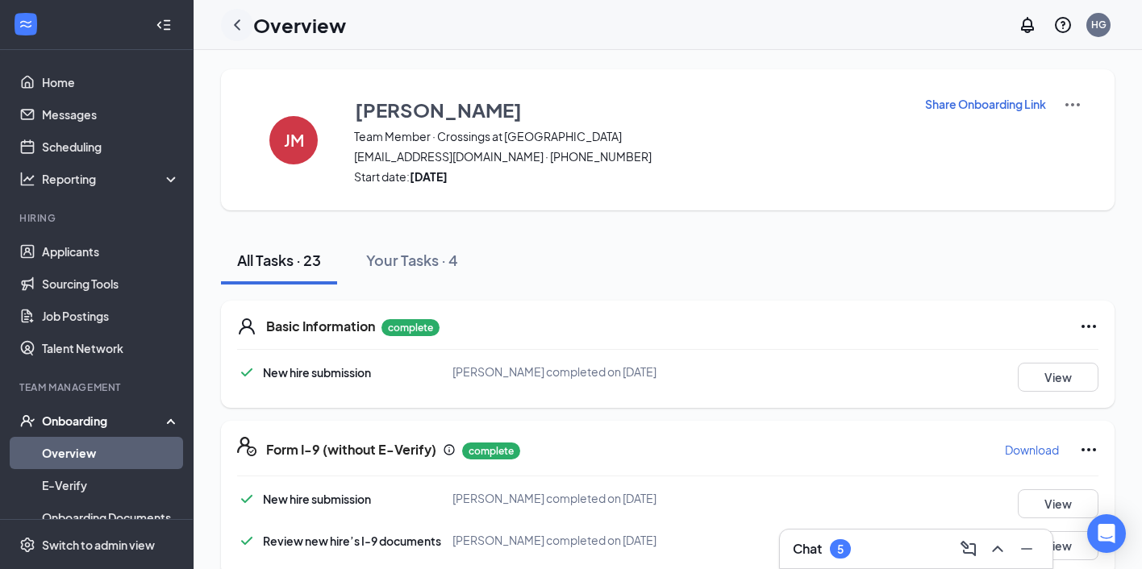
click at [243, 25] on icon "ChevronLeft" at bounding box center [236, 24] width 19 height 19
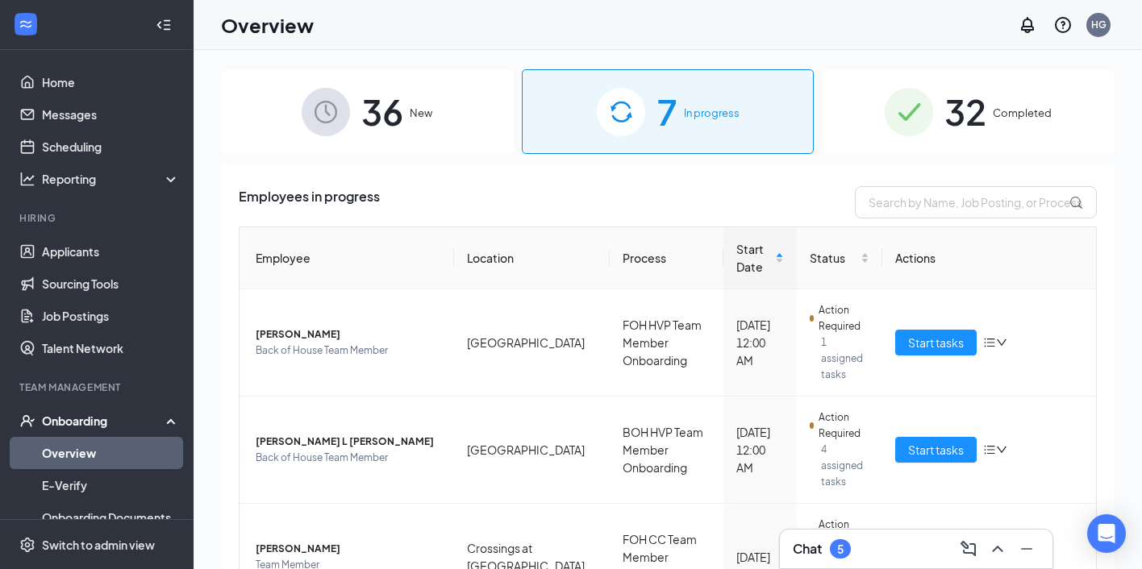
click at [789, 201] on div "Employees in progress" at bounding box center [668, 202] width 858 height 32
